Goal: Information Seeking & Learning: Learn about a topic

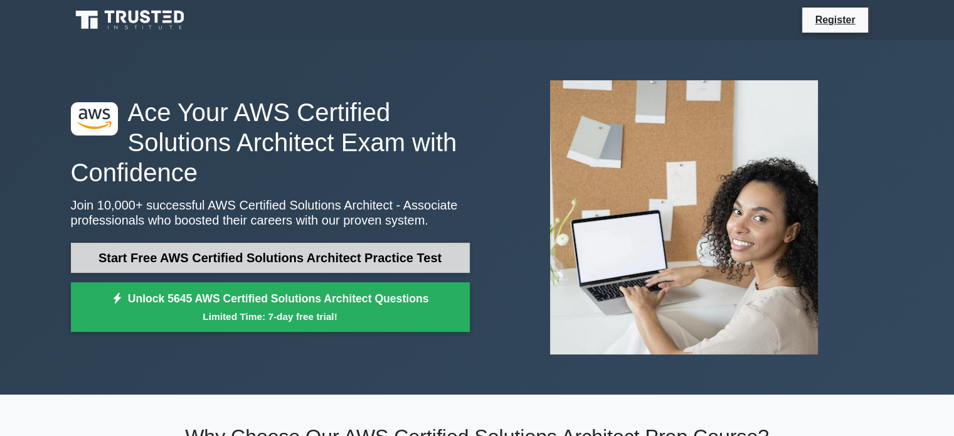
click at [292, 256] on link "Start Free AWS Certified Solutions Architect Practice Test" at bounding box center [270, 258] width 399 height 30
click at [316, 250] on link "Start Free AWS Certified Solutions Architect Practice Test" at bounding box center [270, 258] width 399 height 30
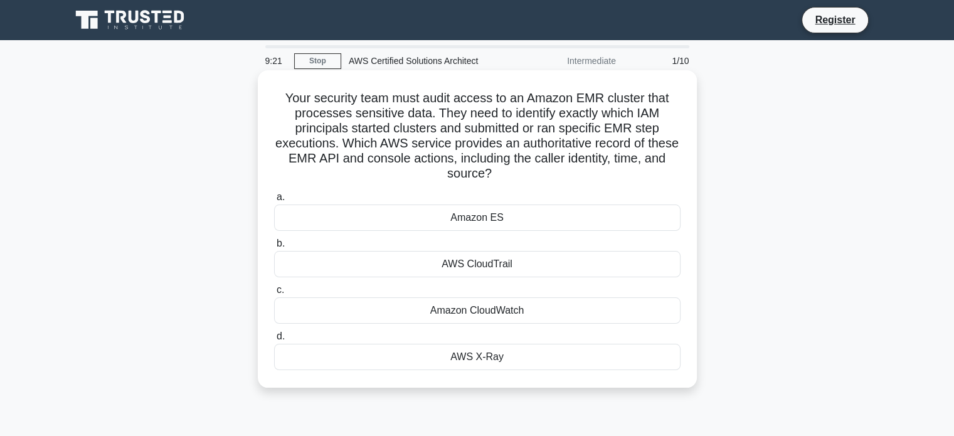
click at [479, 263] on div "AWS CloudTrail" at bounding box center [477, 264] width 406 height 26
click at [274, 248] on input "b. AWS CloudTrail" at bounding box center [274, 244] width 0 height 8
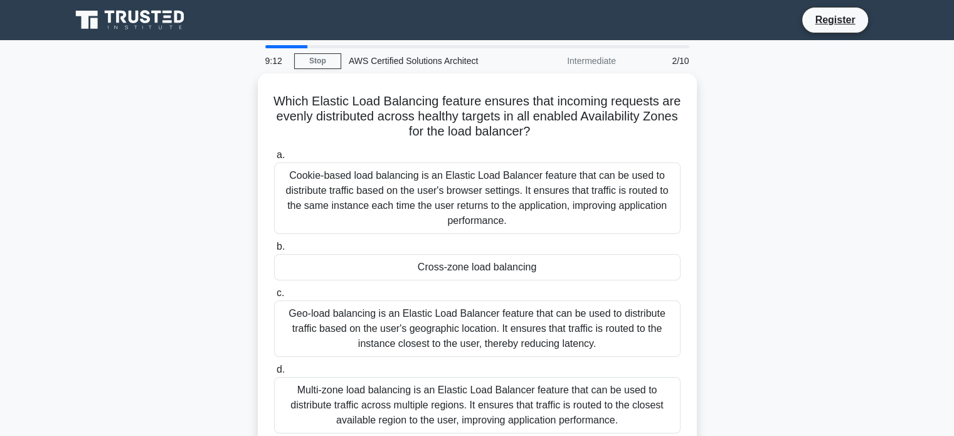
click at [330, 69] on div "9:12 Stop AWS Certified Solutions Architect Intermediate 2/10" at bounding box center [477, 60] width 439 height 25
click at [325, 60] on link "Stop" at bounding box center [317, 61] width 47 height 16
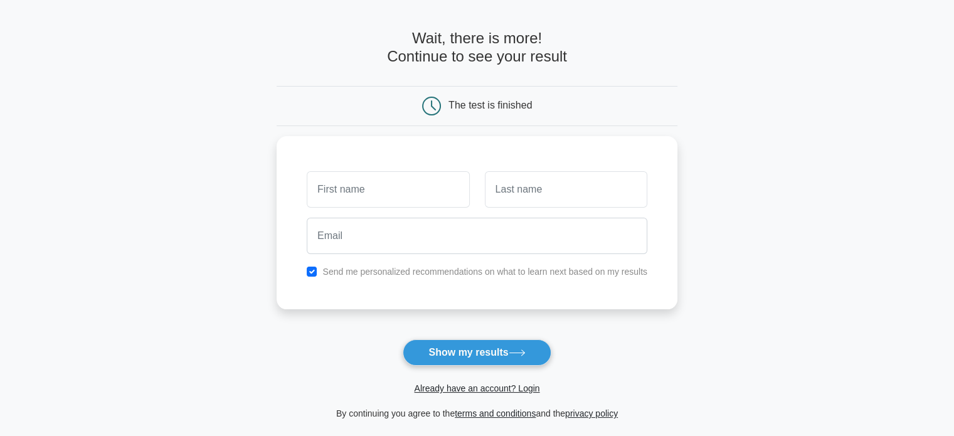
scroll to position [63, 0]
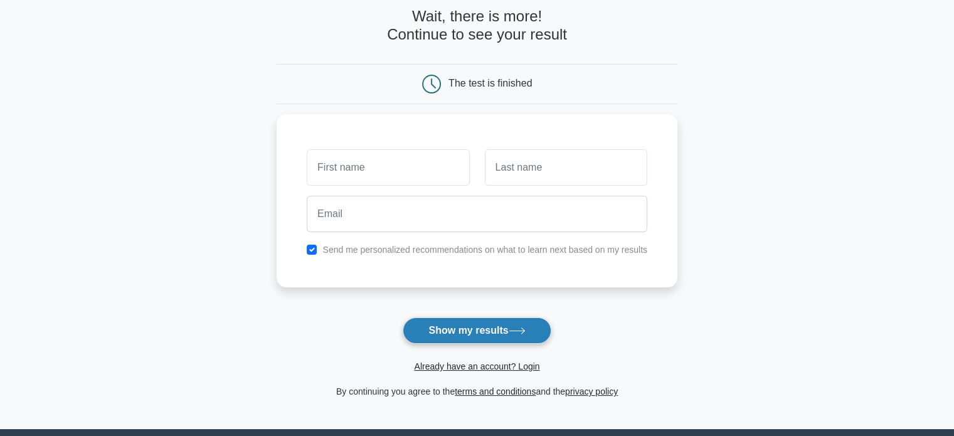
click at [495, 322] on button "Show my results" at bounding box center [477, 330] width 148 height 26
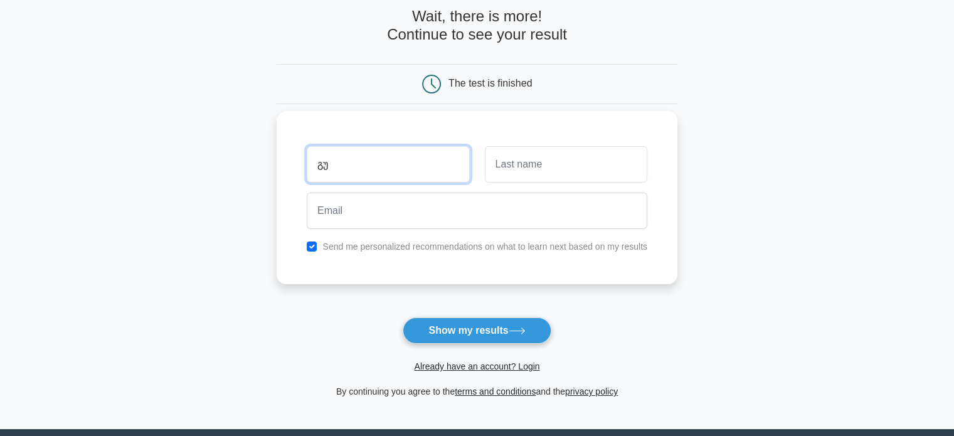
type input "გ"
